Goal: Task Accomplishment & Management: Manage account settings

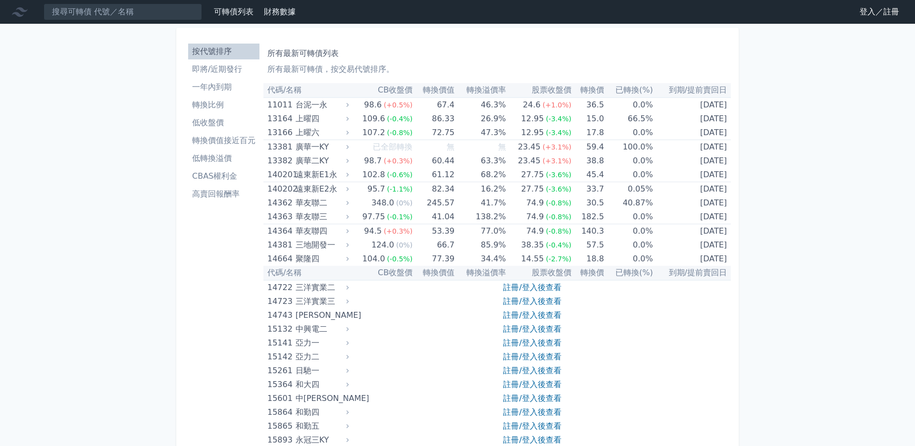
click at [888, 18] on link "登入／註冊" at bounding box center [879, 12] width 55 height 16
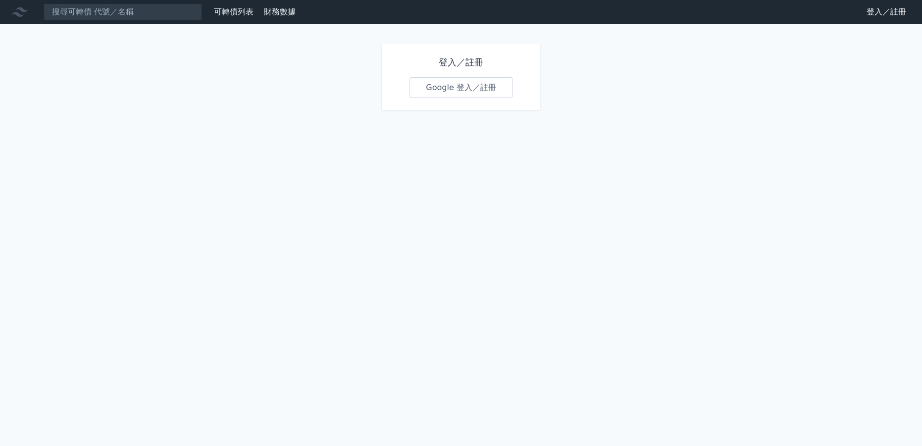
click at [488, 93] on link "Google 登入／註冊" at bounding box center [460, 87] width 103 height 21
